Goal: Find specific page/section: Find specific page/section

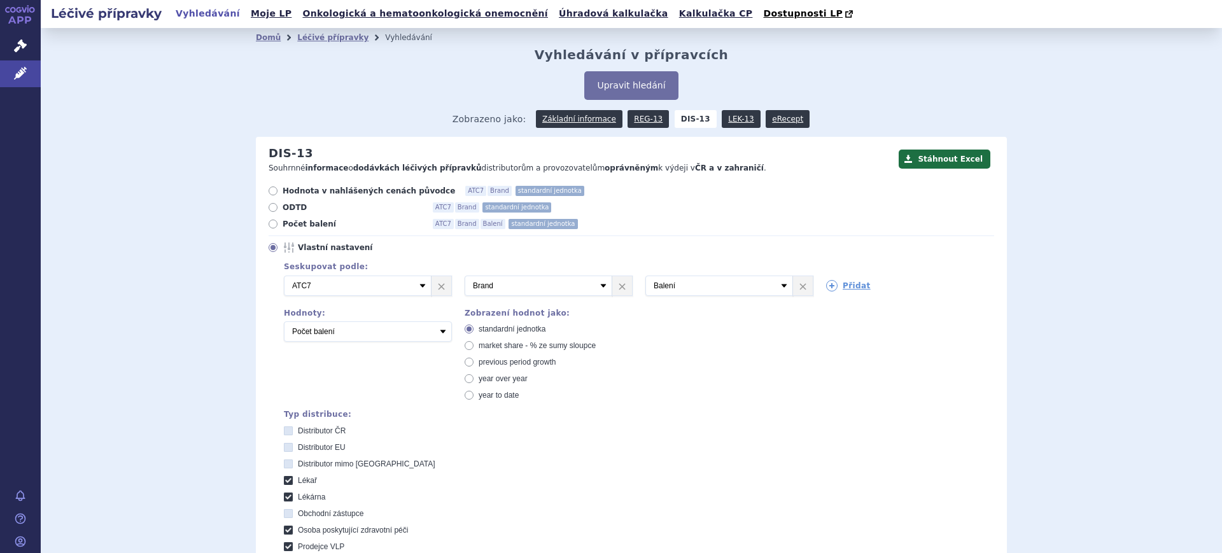
scroll to position [661, 0]
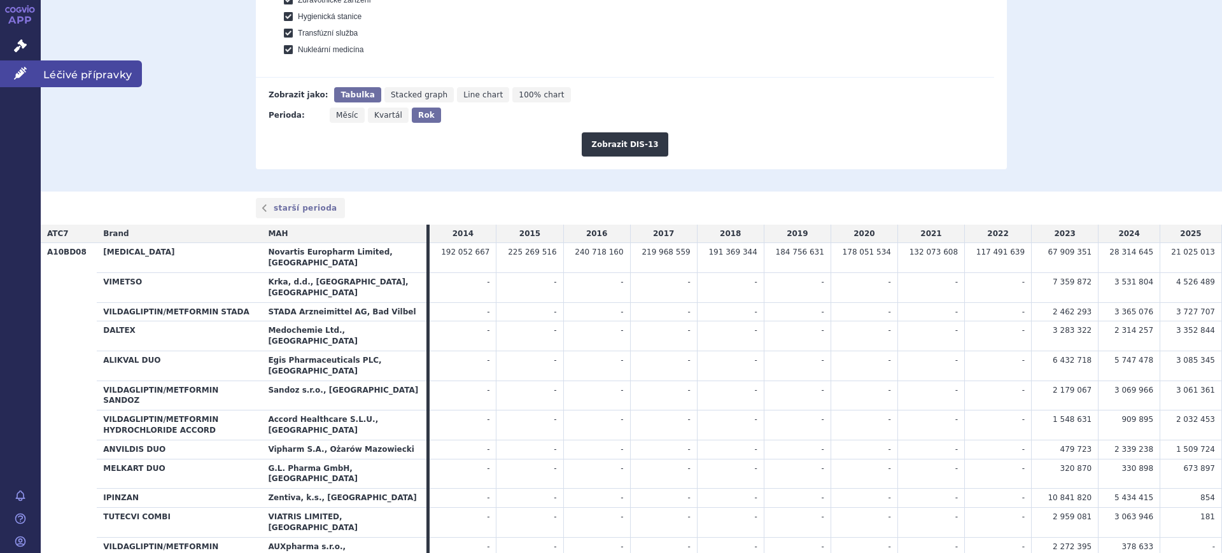
click at [31, 67] on link "Léčivé přípravky" at bounding box center [20, 73] width 41 height 27
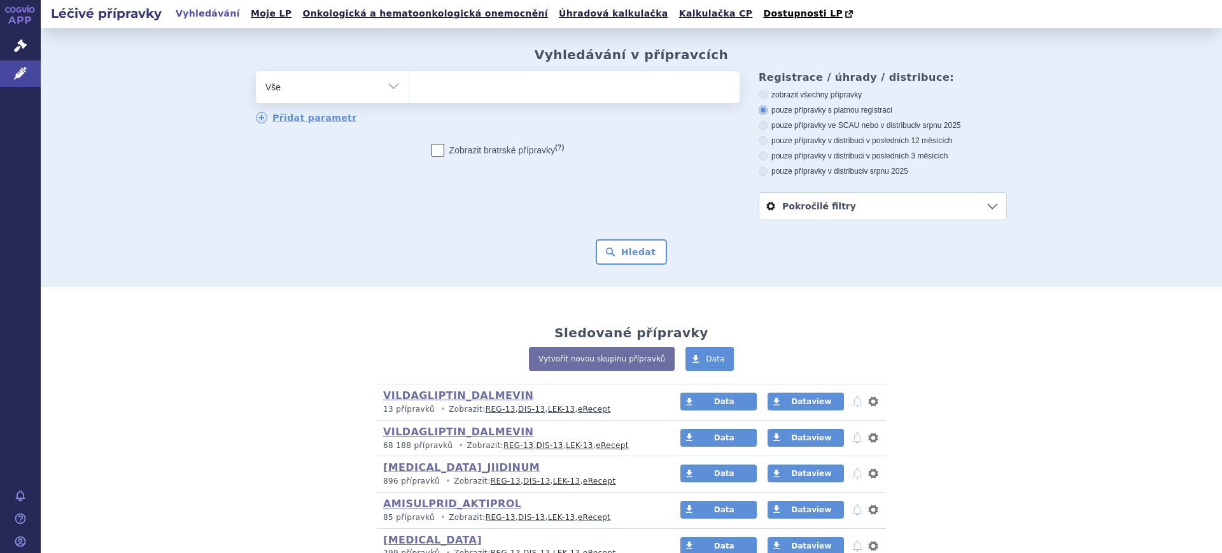
click at [359, 84] on select "Vše Přípravek/SUKL kód MAH VPOIS ATC/Aktivní látka Léková forma Síla" at bounding box center [332, 85] width 153 height 29
select select "filter-atc-group"
click at [256, 72] on select "Vše Přípravek/SUKL kód MAH VPOIS ATC/Aktivní látka Léková forma Síla" at bounding box center [332, 85] width 153 height 29
click at [461, 97] on ul at bounding box center [574, 84] width 330 height 27
click at [409, 97] on select at bounding box center [409, 87] width 1 height 32
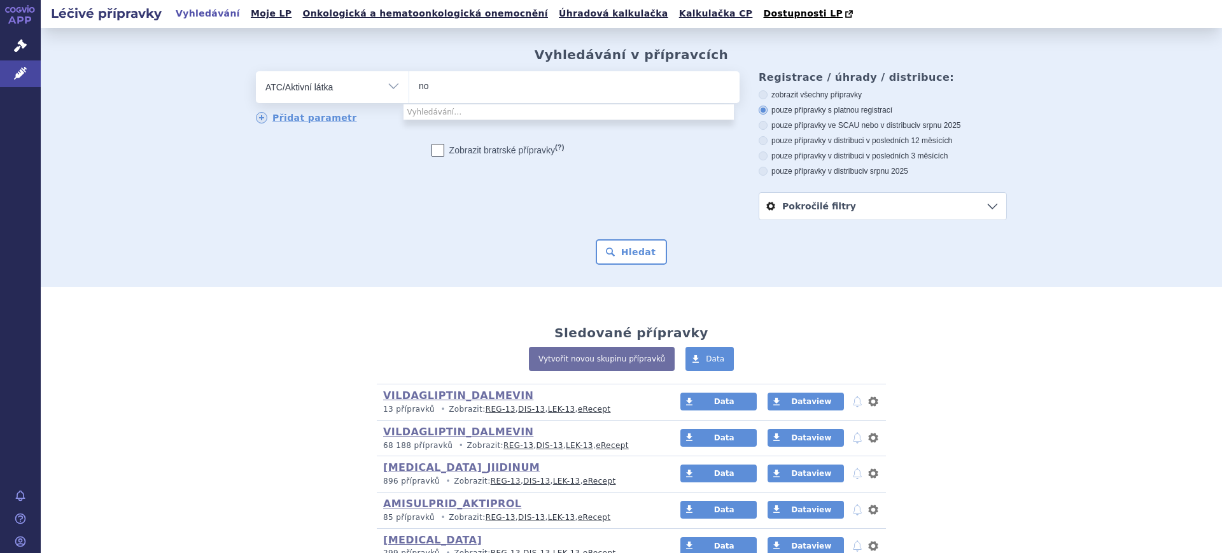
type input "n"
